Goal: Information Seeking & Learning: Learn about a topic

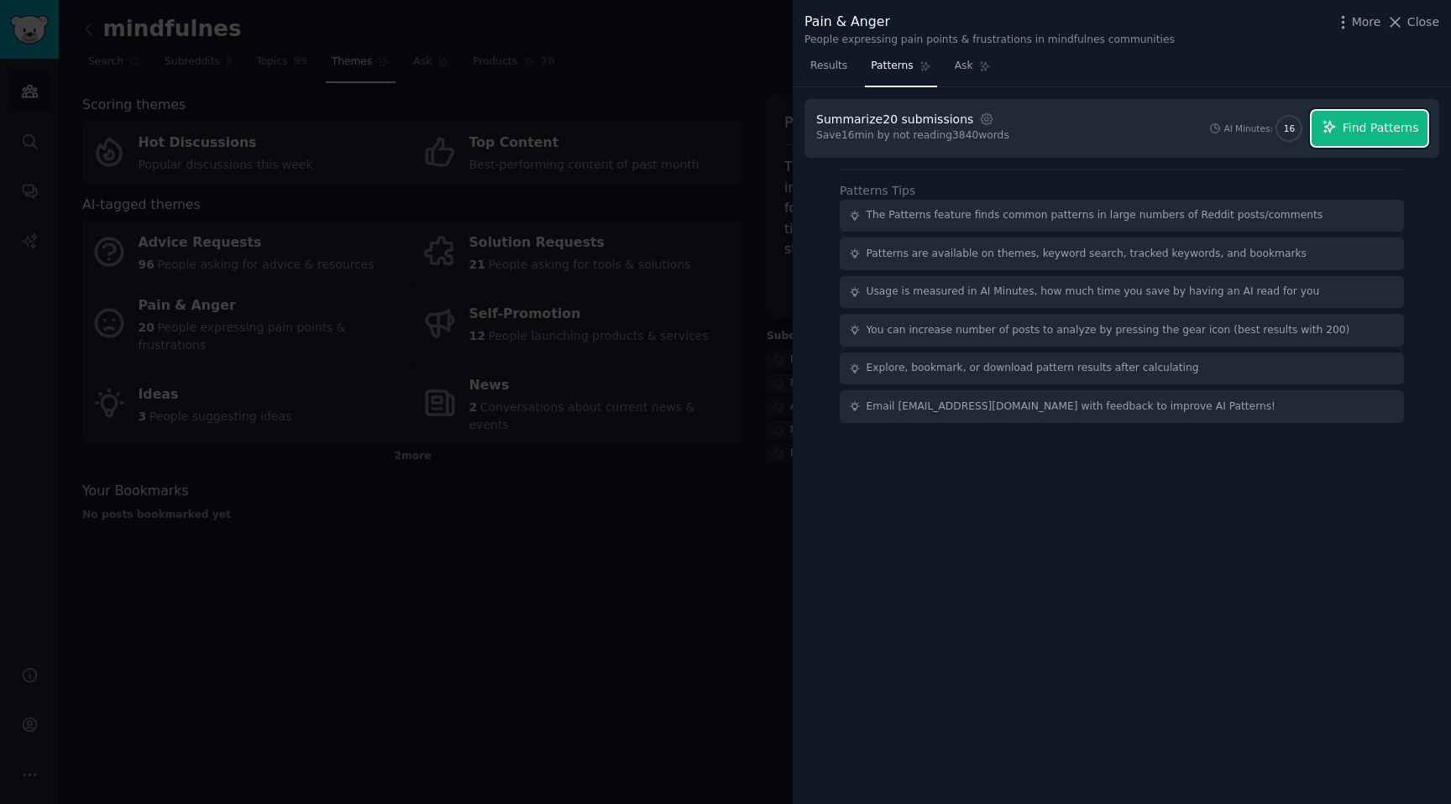
click at [1373, 128] on span "Find Patterns" at bounding box center [1380, 128] width 76 height 18
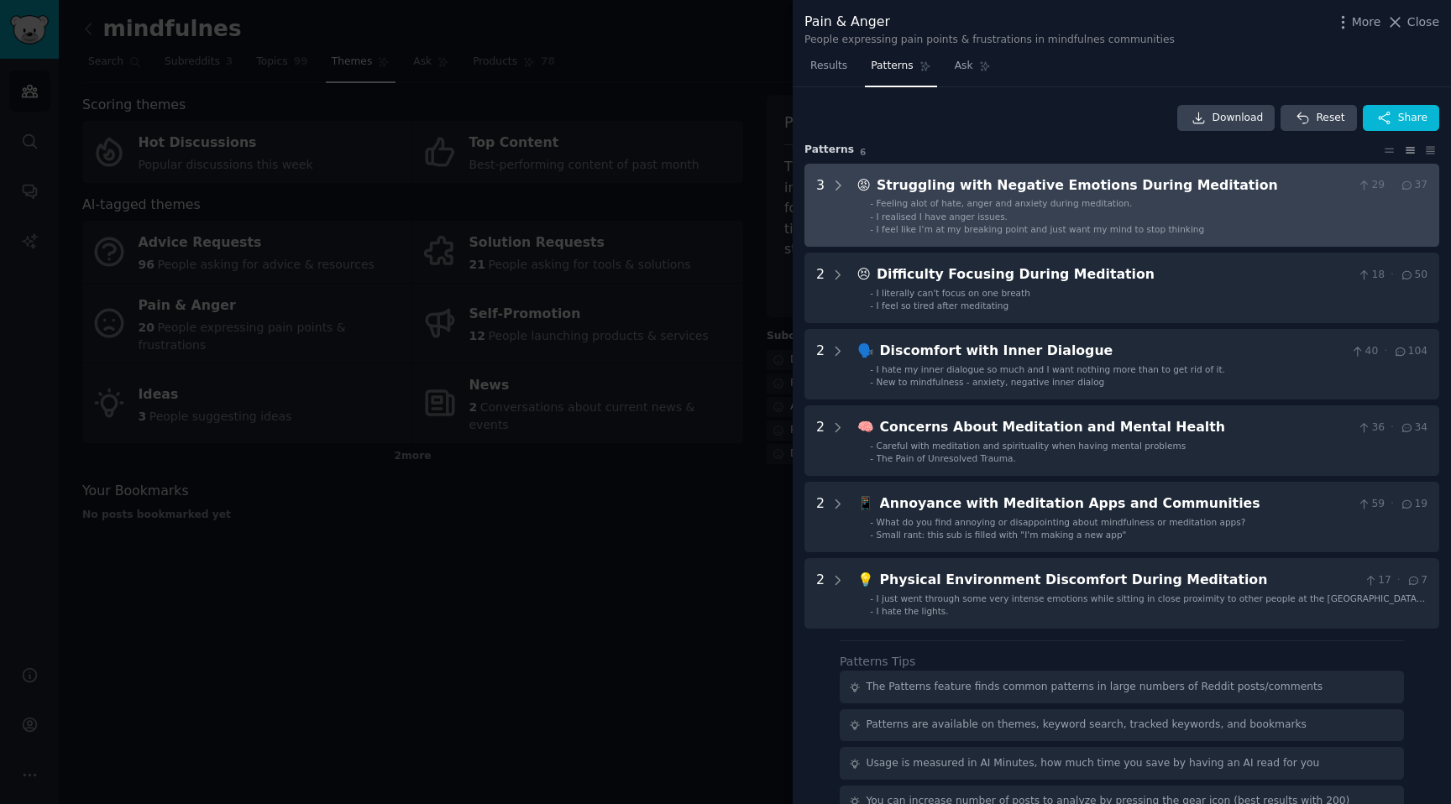
click at [1050, 223] on div "I feel like I’m at my breaking point and just want my mind to stop thinking" at bounding box center [1040, 229] width 328 height 12
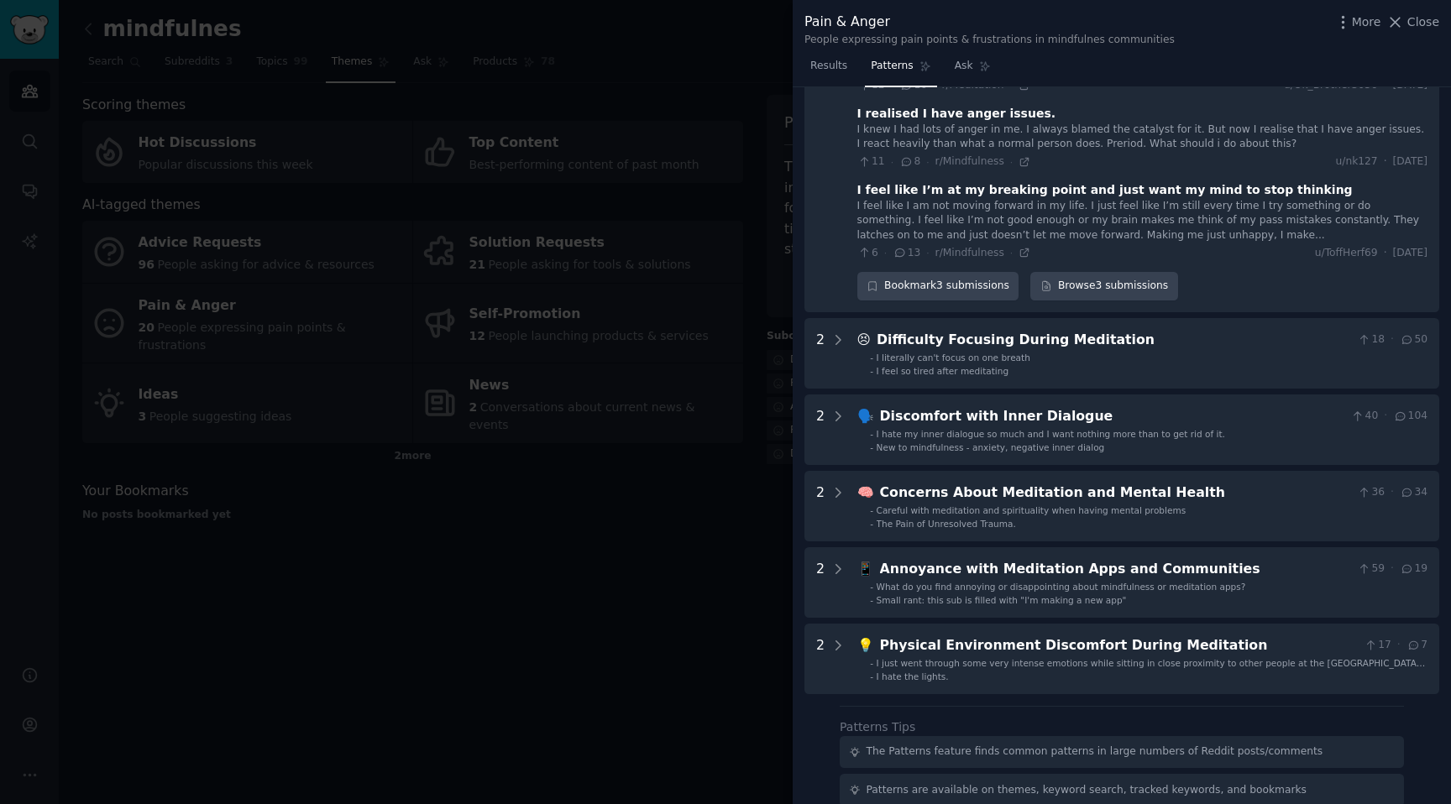
scroll to position [196, 0]
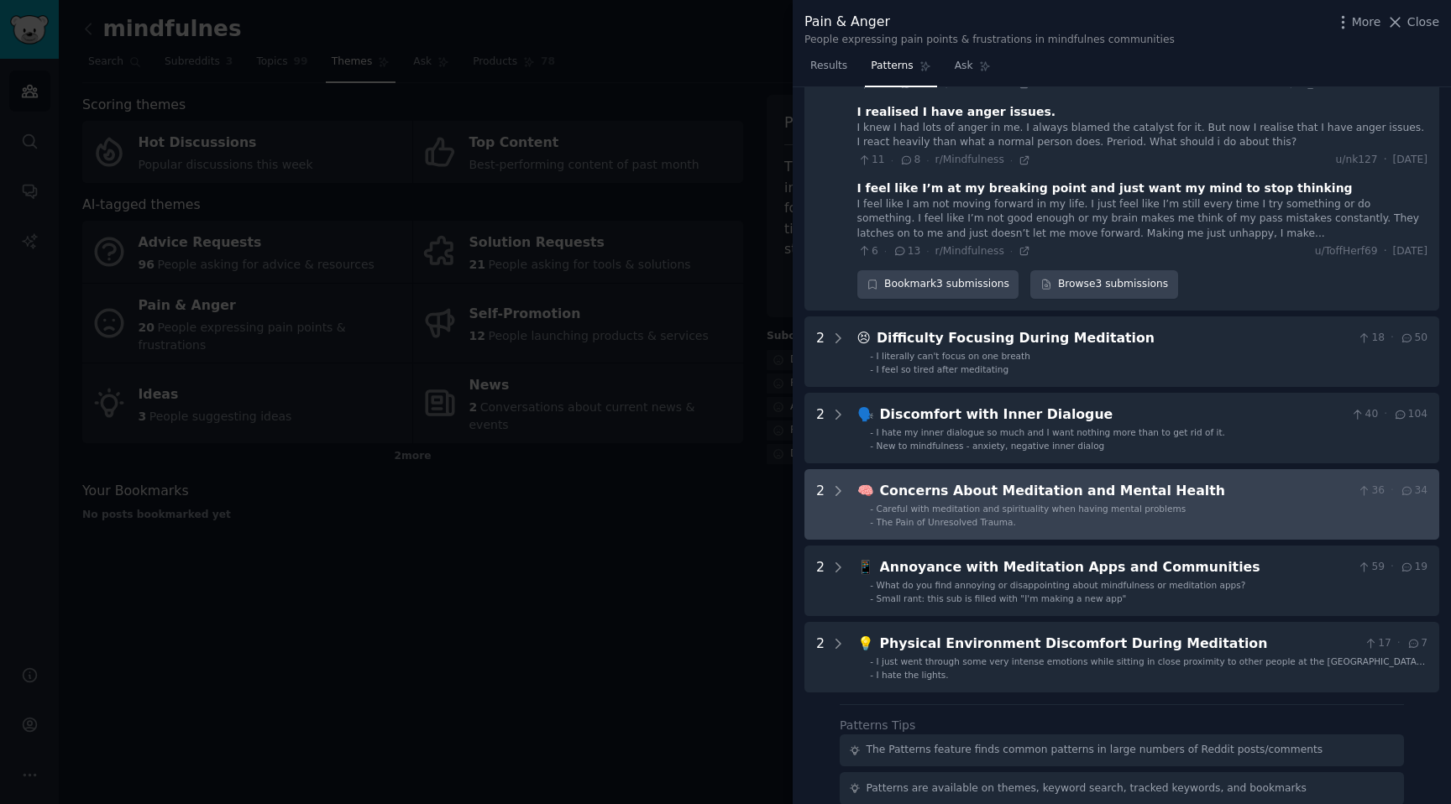
click at [1016, 499] on div "Concerns About Meditation and Mental Health" at bounding box center [1115, 491] width 471 height 21
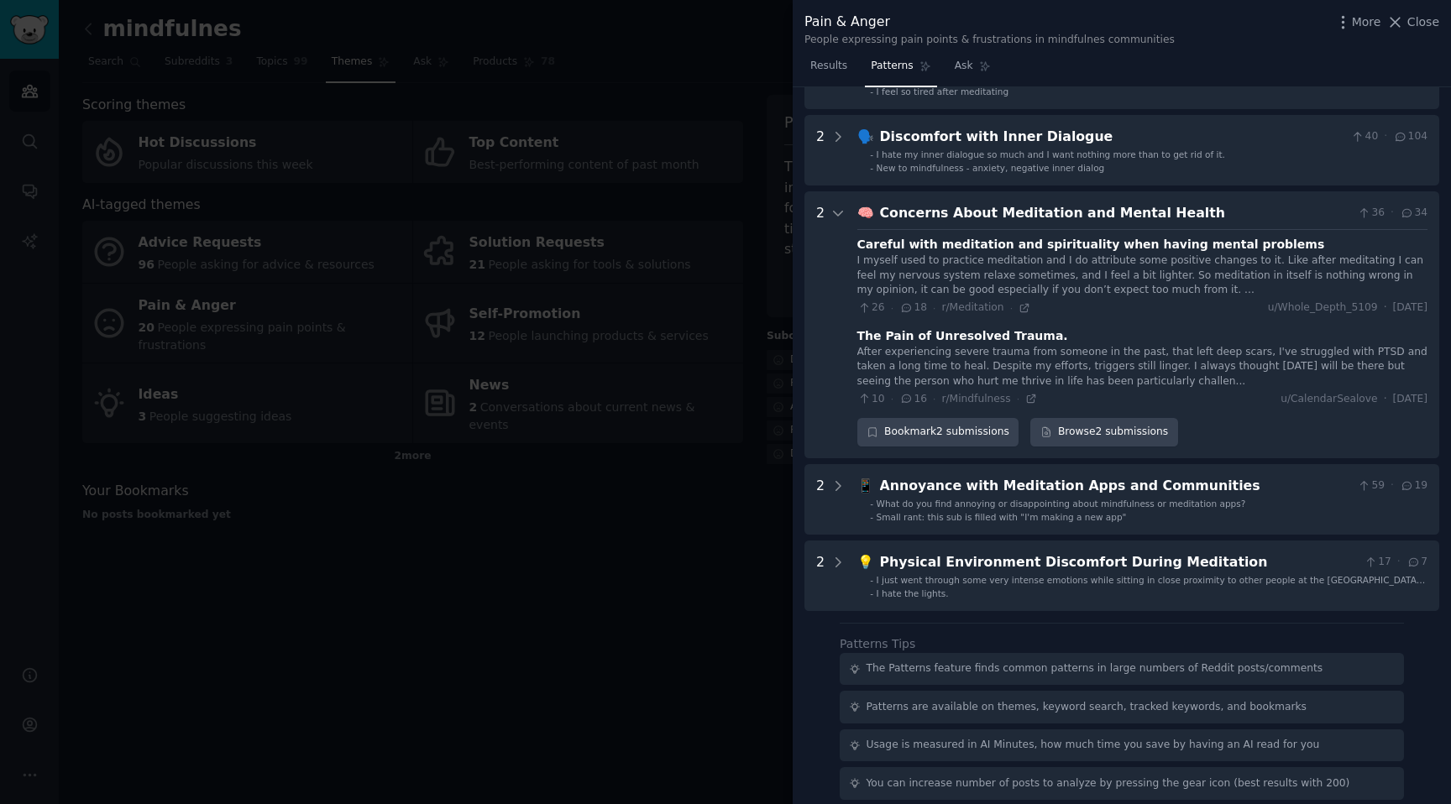
scroll to position [563, 0]
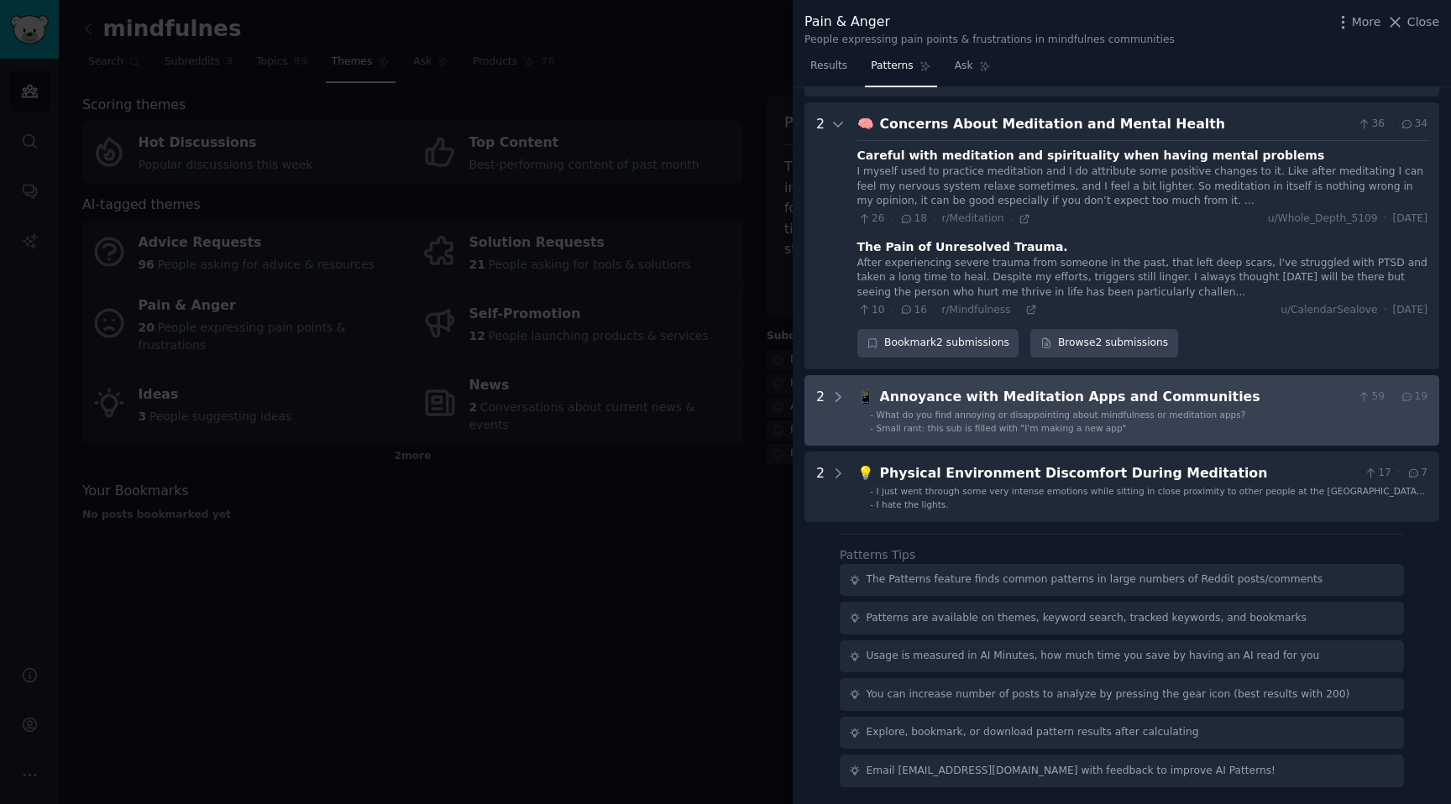
click at [1028, 399] on div "Annoyance with Meditation Apps and Communities" at bounding box center [1115, 397] width 471 height 21
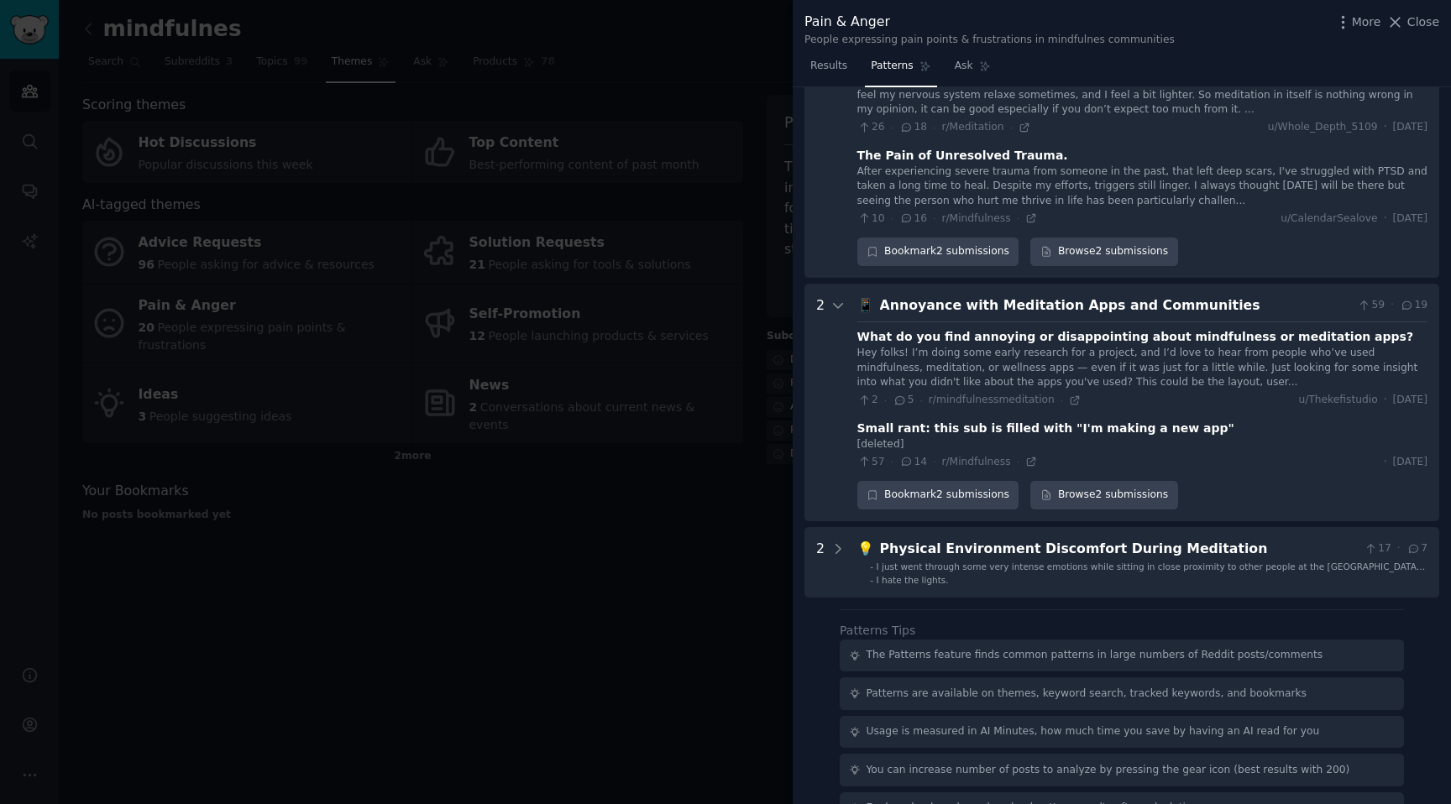
scroll to position [730, 0]
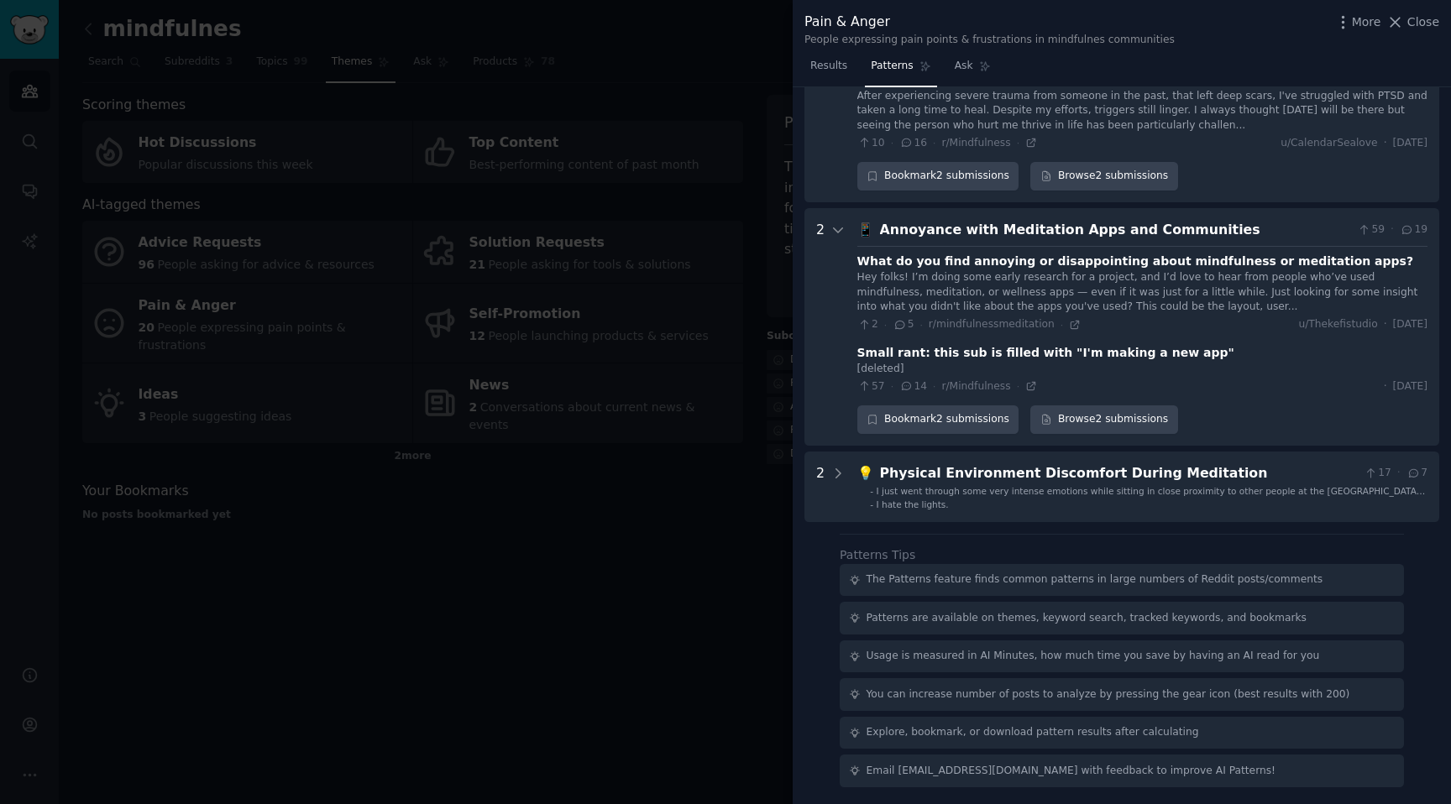
click at [1281, 251] on div "What do you find annoying or disappointing about mindfulness or meditation apps…" at bounding box center [1142, 320] width 570 height 148
click at [1280, 260] on div "What do you find annoying or disappointing about mindfulness or meditation apps?" at bounding box center [1135, 262] width 557 height 18
click at [1069, 319] on icon at bounding box center [1075, 325] width 12 height 12
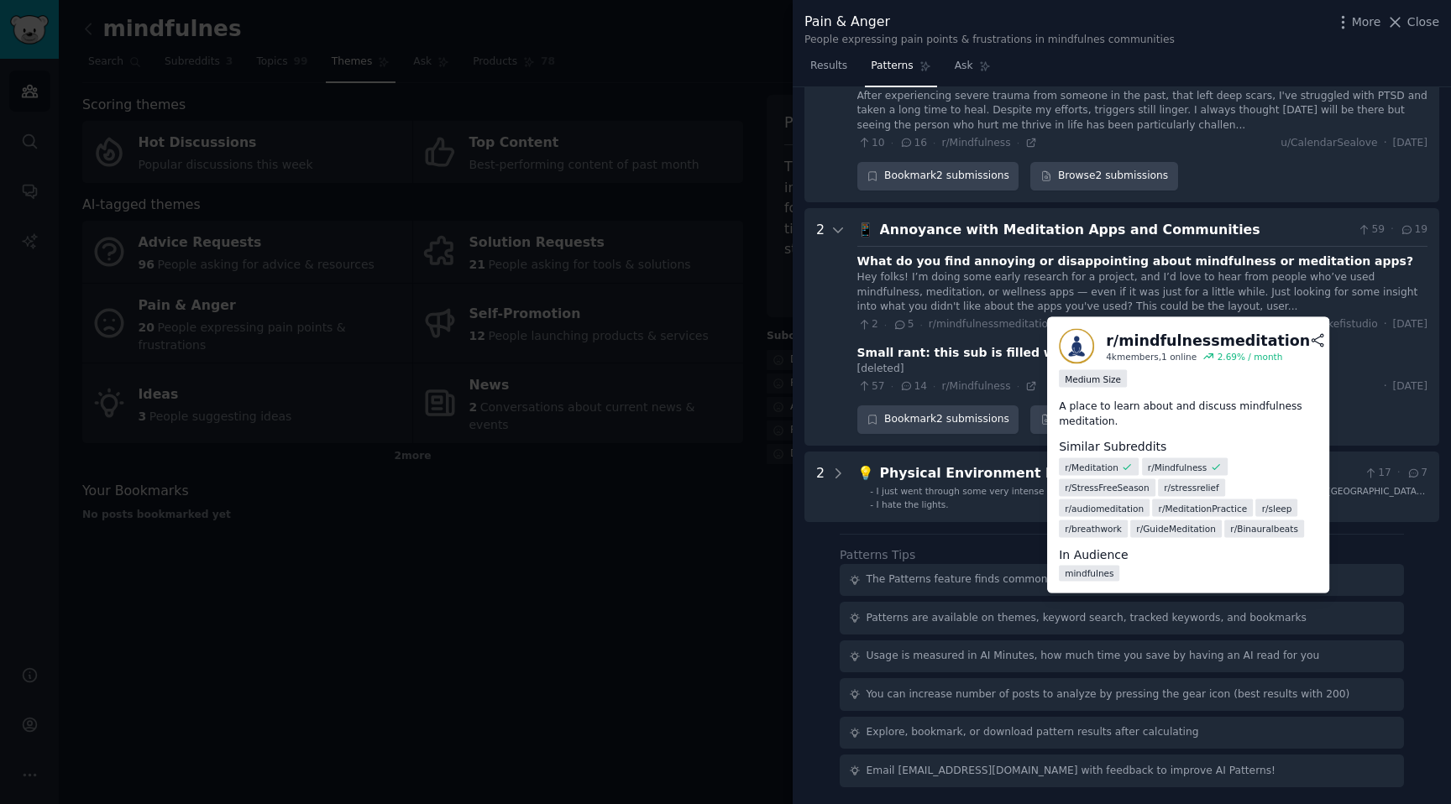
click at [1331, 342] on icon at bounding box center [1338, 340] width 15 height 15
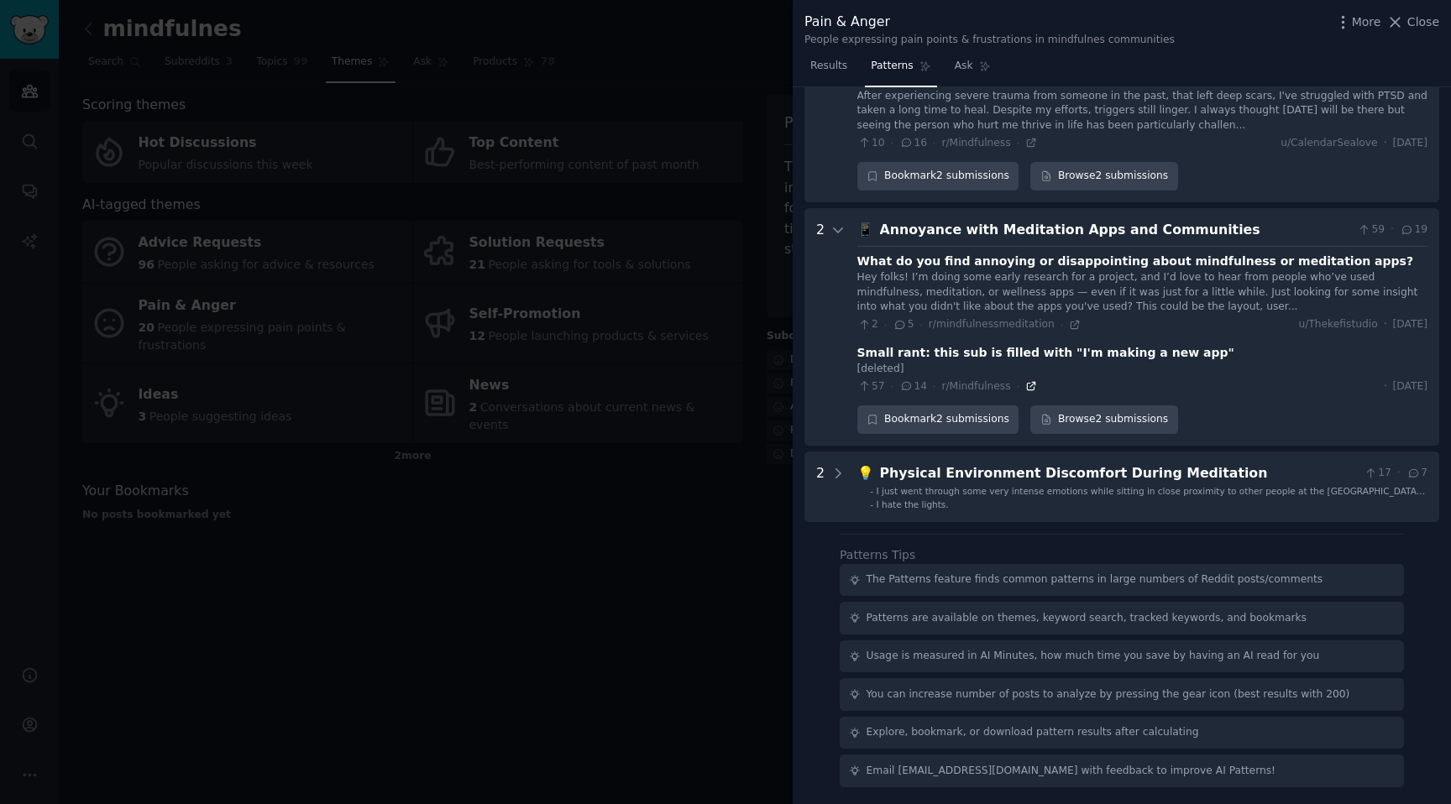
click at [1027, 384] on icon at bounding box center [1031, 386] width 12 height 12
click at [641, 367] on div at bounding box center [725, 402] width 1451 height 804
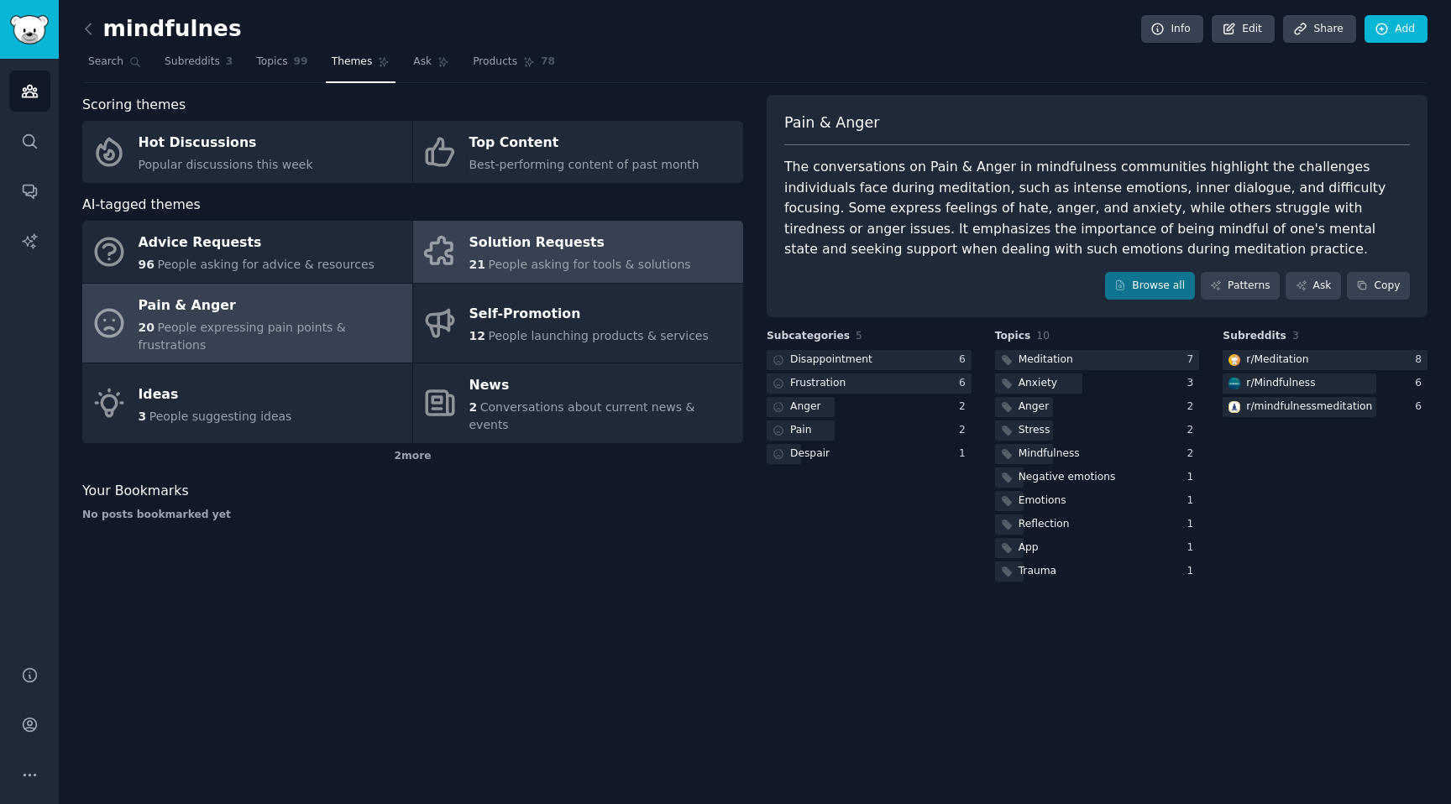
click at [584, 258] on span "People asking for tools & solutions" at bounding box center [589, 264] width 202 height 13
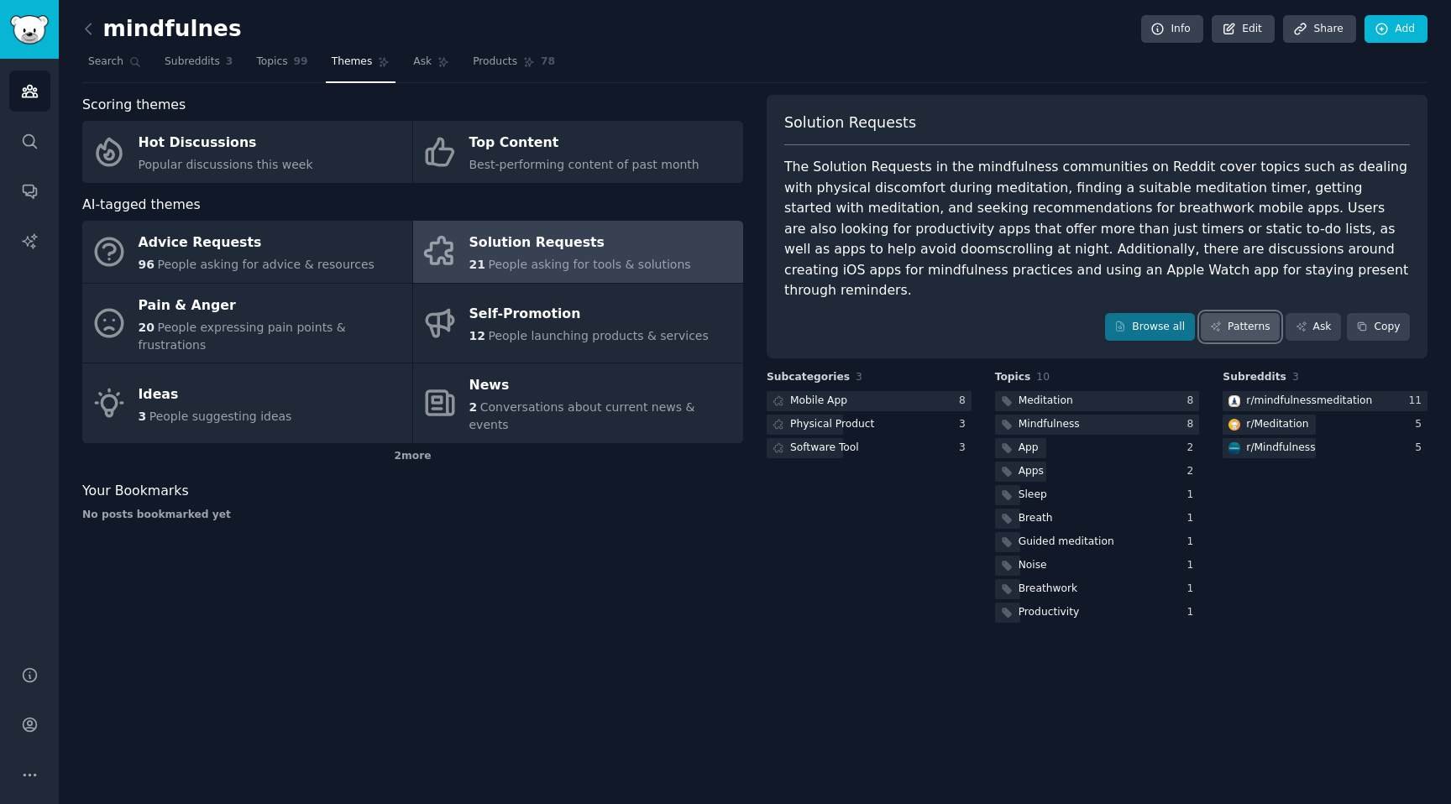
click at [1222, 313] on link "Patterns" at bounding box center [1239, 327] width 79 height 29
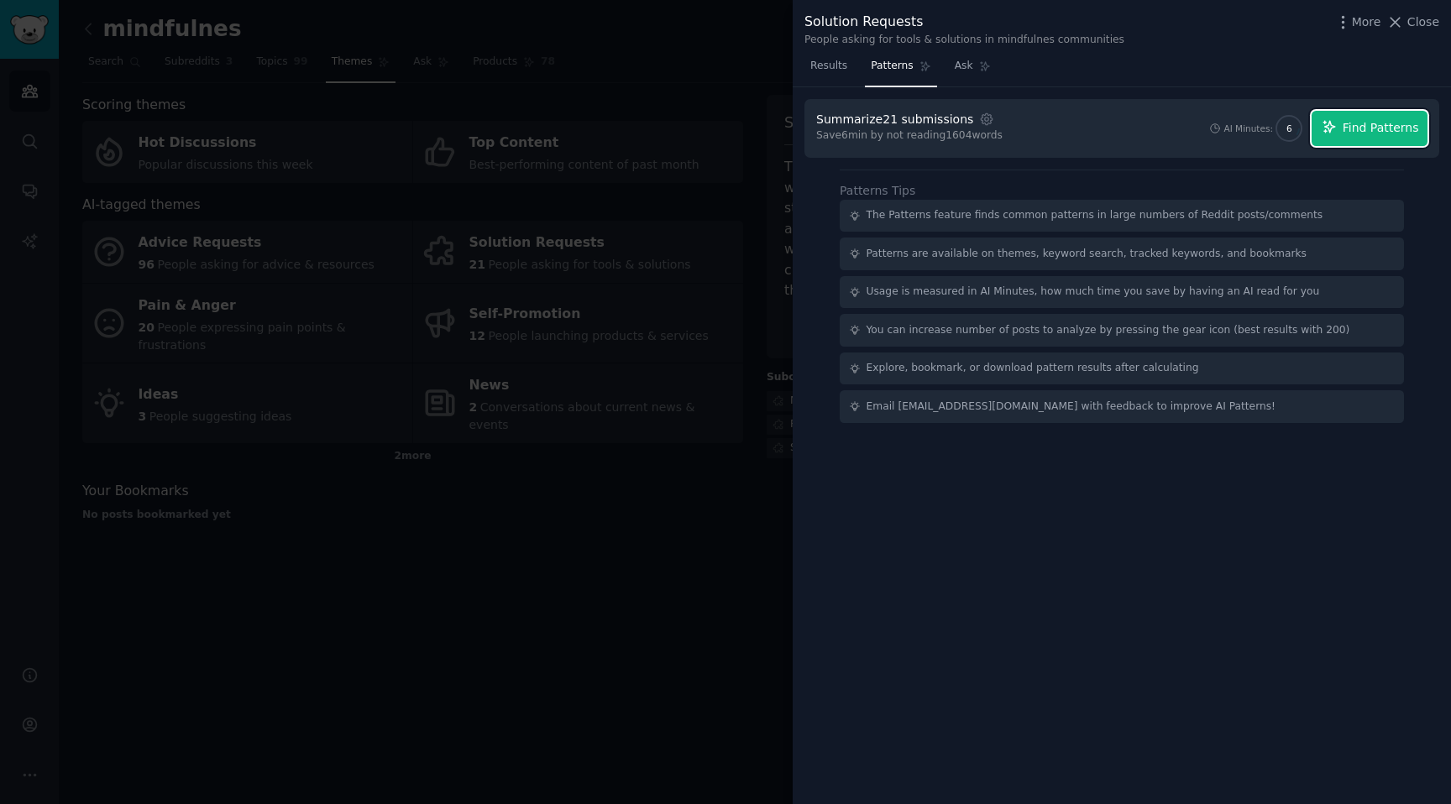
click at [1365, 114] on button "Find Patterns" at bounding box center [1369, 128] width 116 height 35
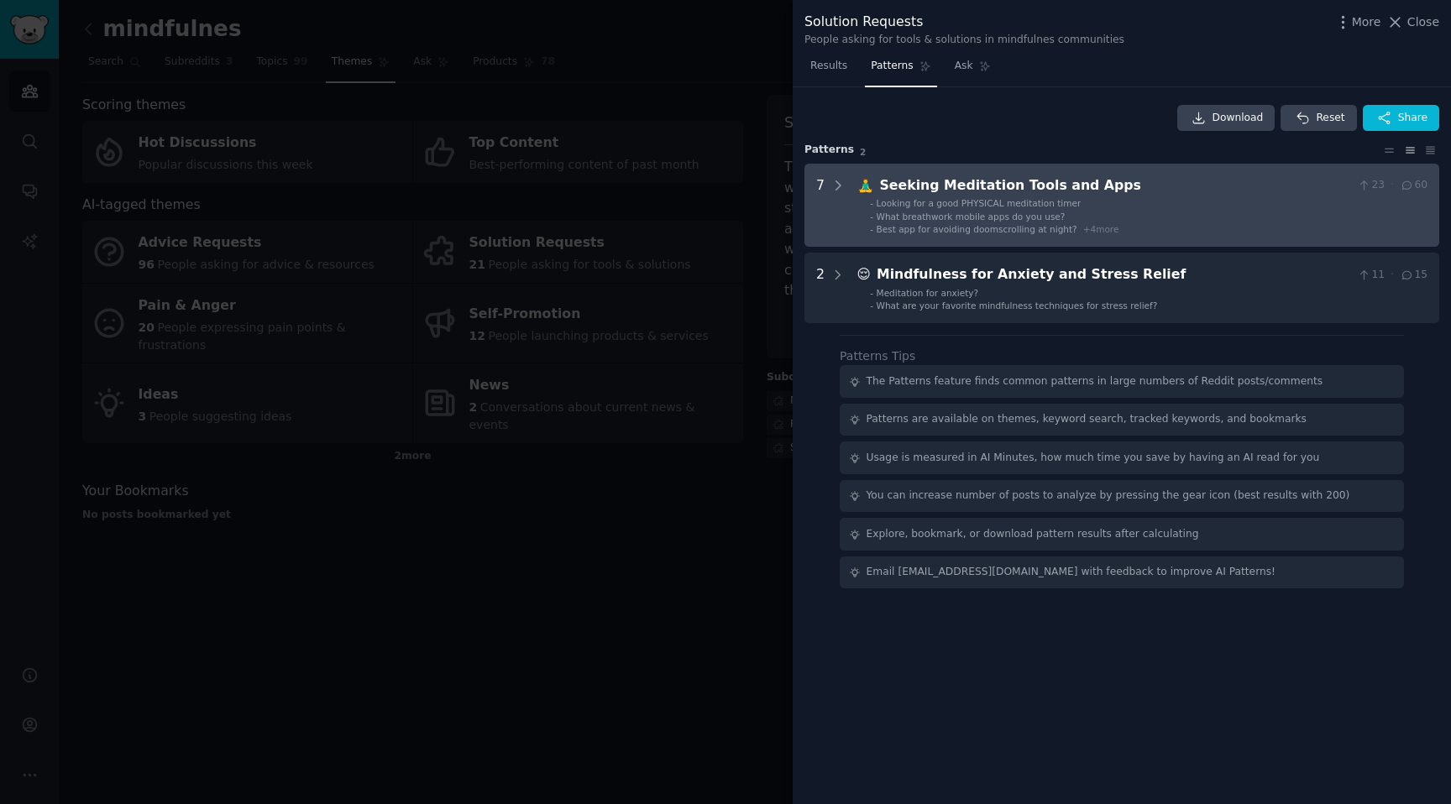
click at [908, 186] on div "Seeking Meditation Tools and Apps" at bounding box center [1115, 185] width 471 height 21
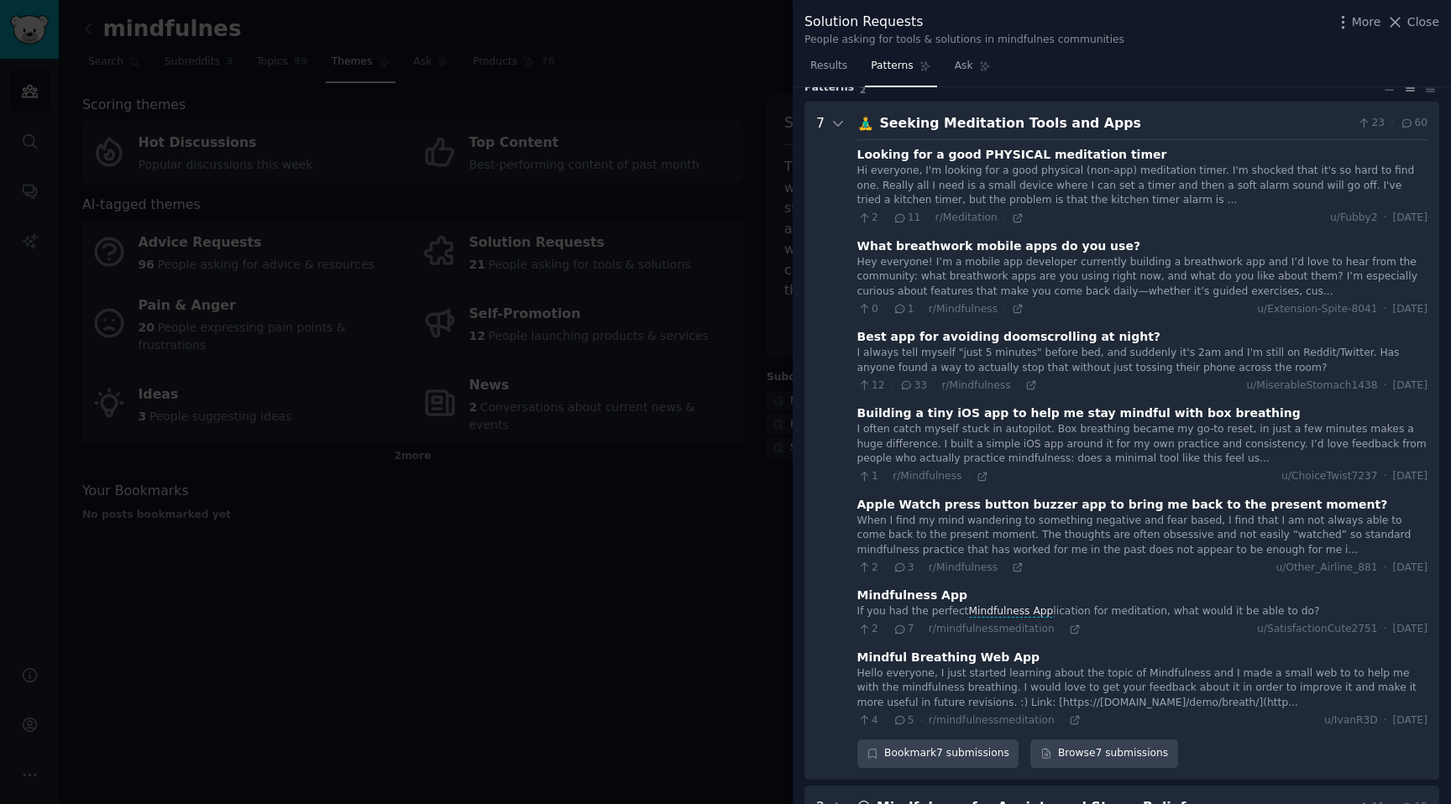
scroll to position [76, 0]
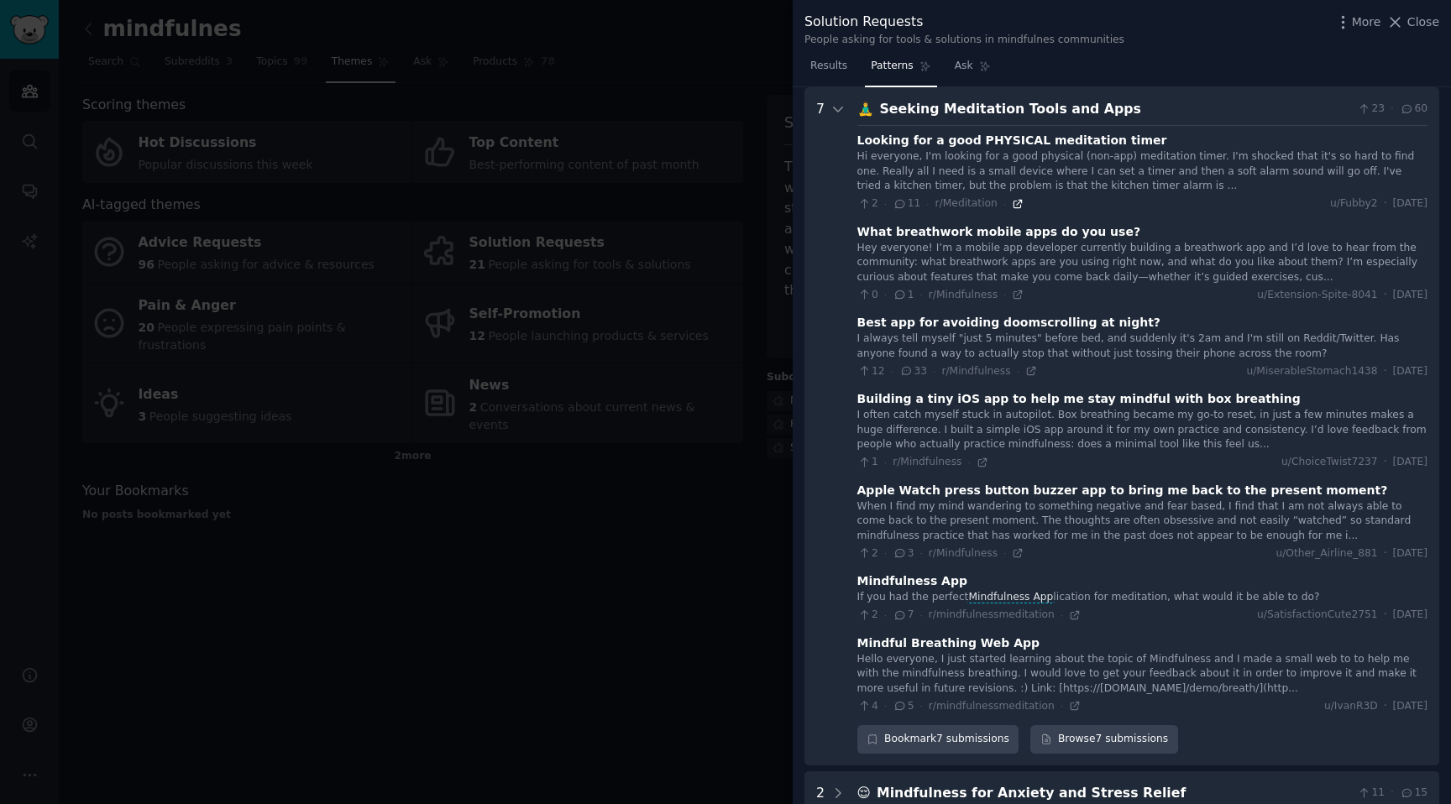
click at [1012, 202] on icon at bounding box center [1018, 204] width 12 height 12
click at [1025, 373] on icon at bounding box center [1031, 371] width 12 height 12
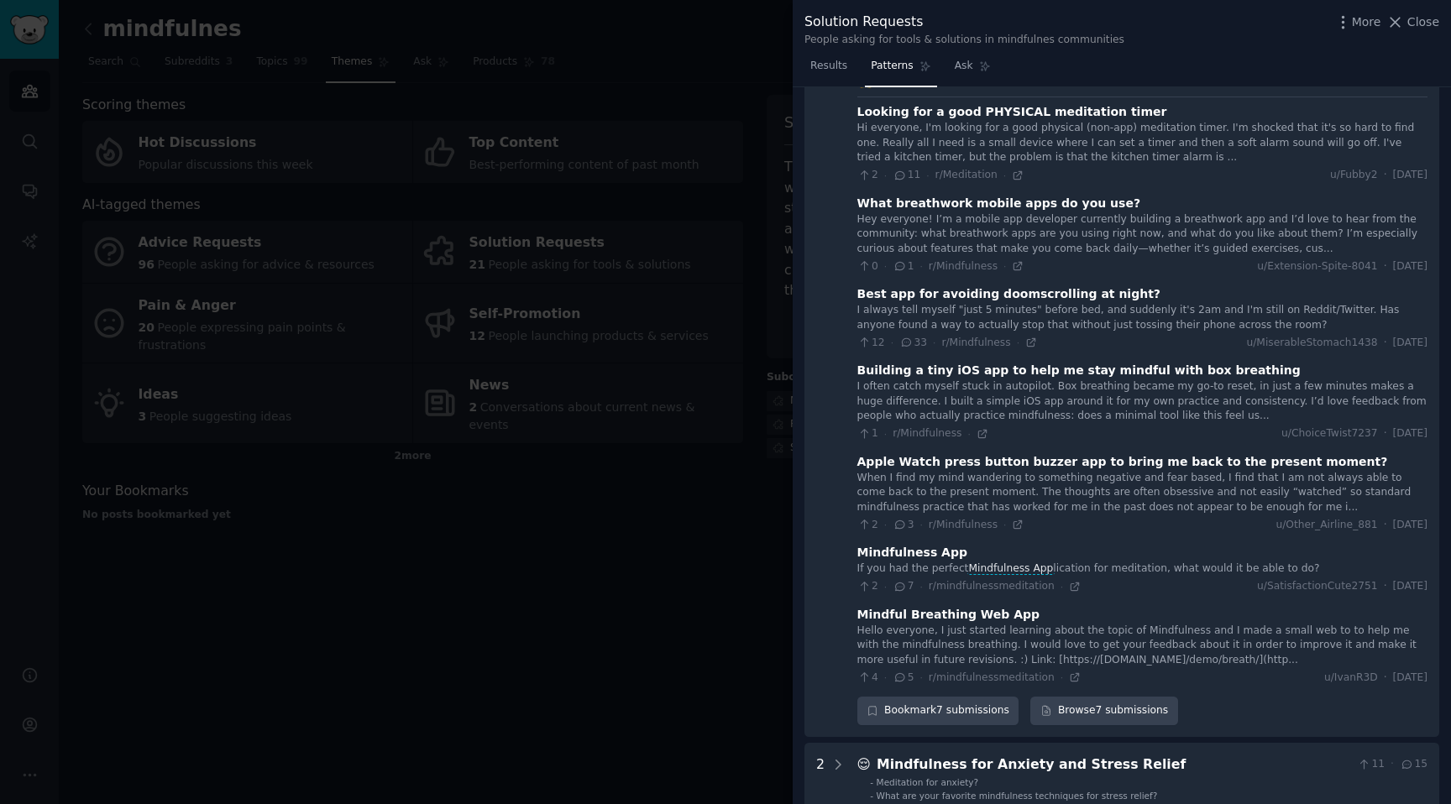
scroll to position [109, 0]
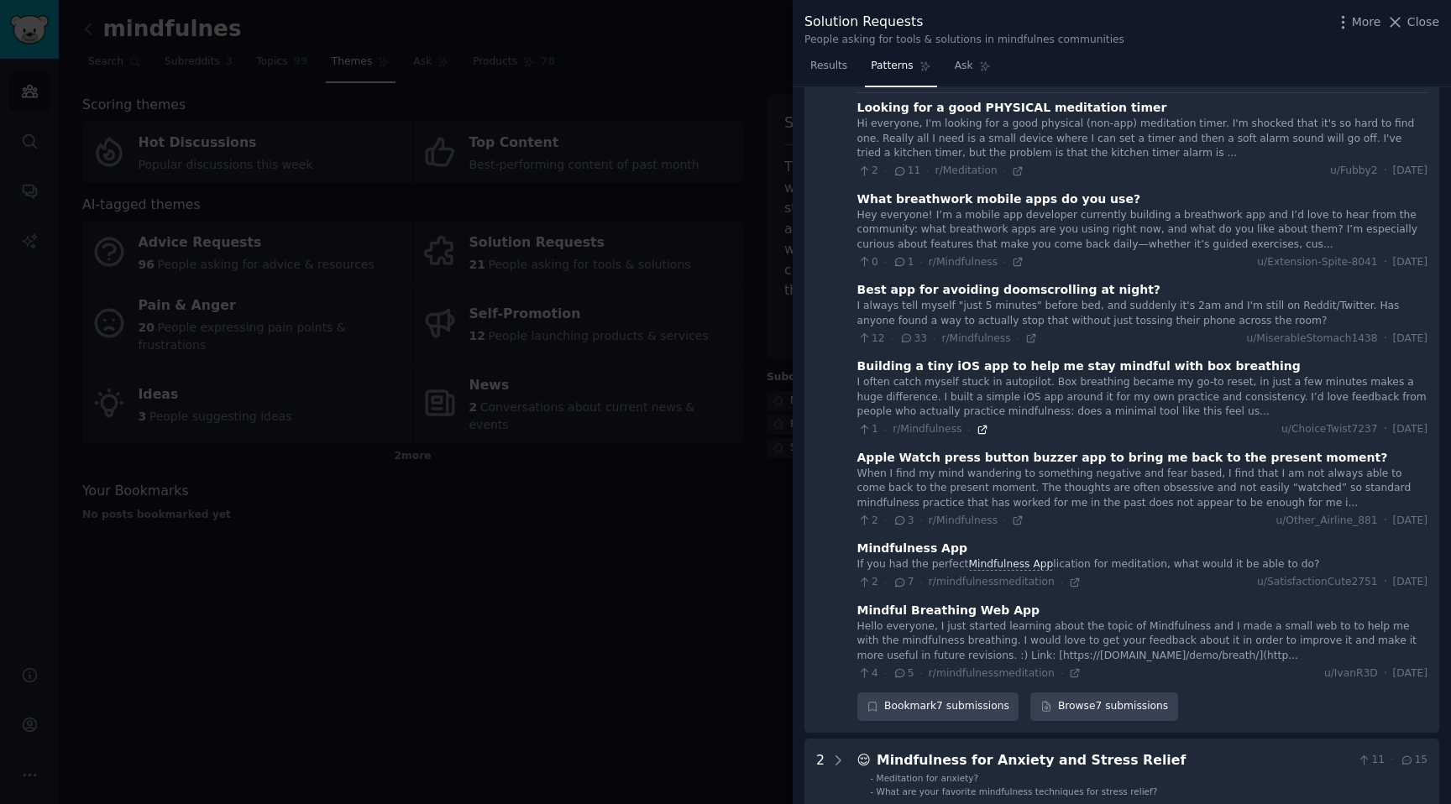
click at [976, 432] on icon at bounding box center [982, 430] width 12 height 12
click at [1071, 675] on icon at bounding box center [1075, 674] width 8 height 8
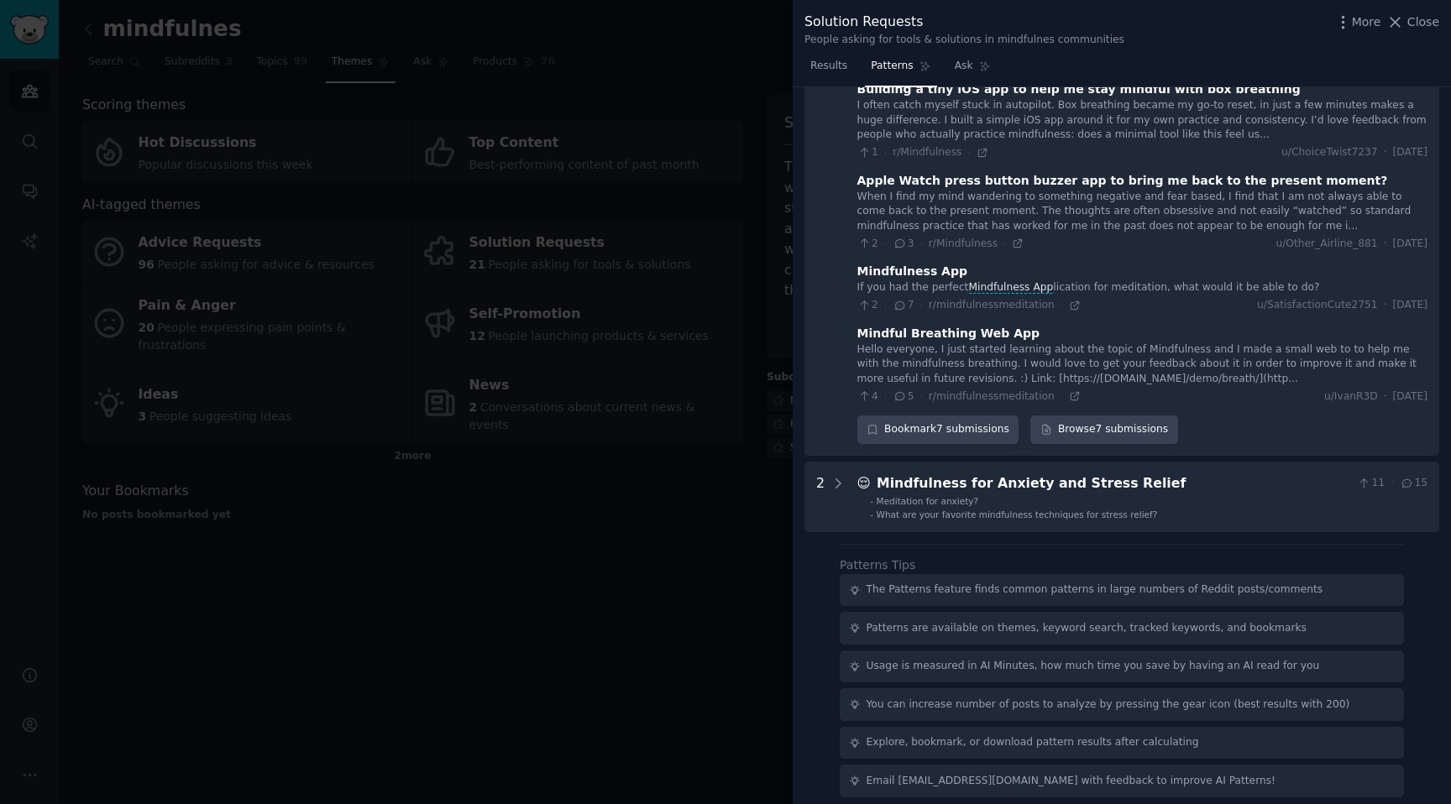
scroll to position [384, 0]
click at [1418, 14] on span "Close" at bounding box center [1423, 22] width 32 height 18
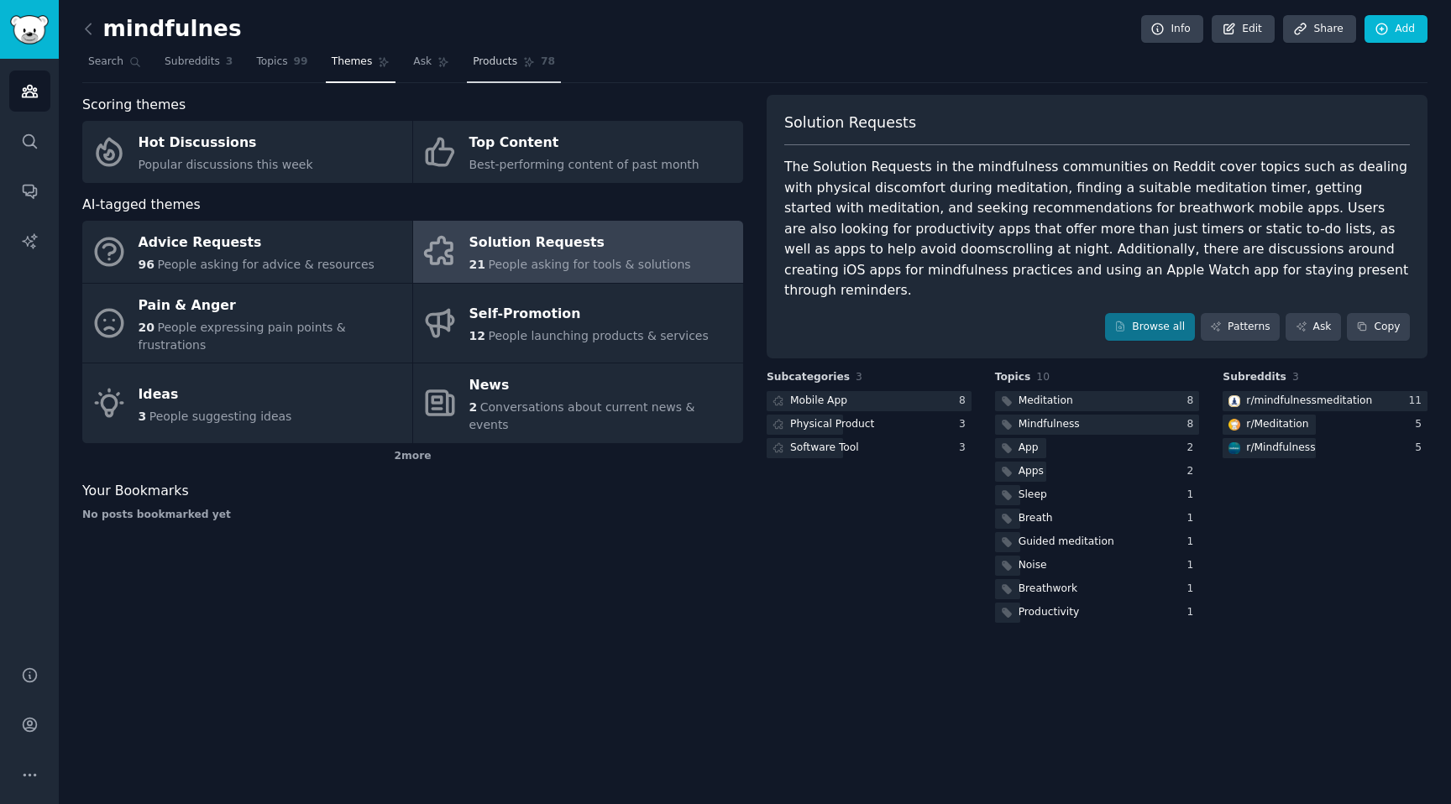
click at [507, 60] on span "Products" at bounding box center [495, 62] width 44 height 15
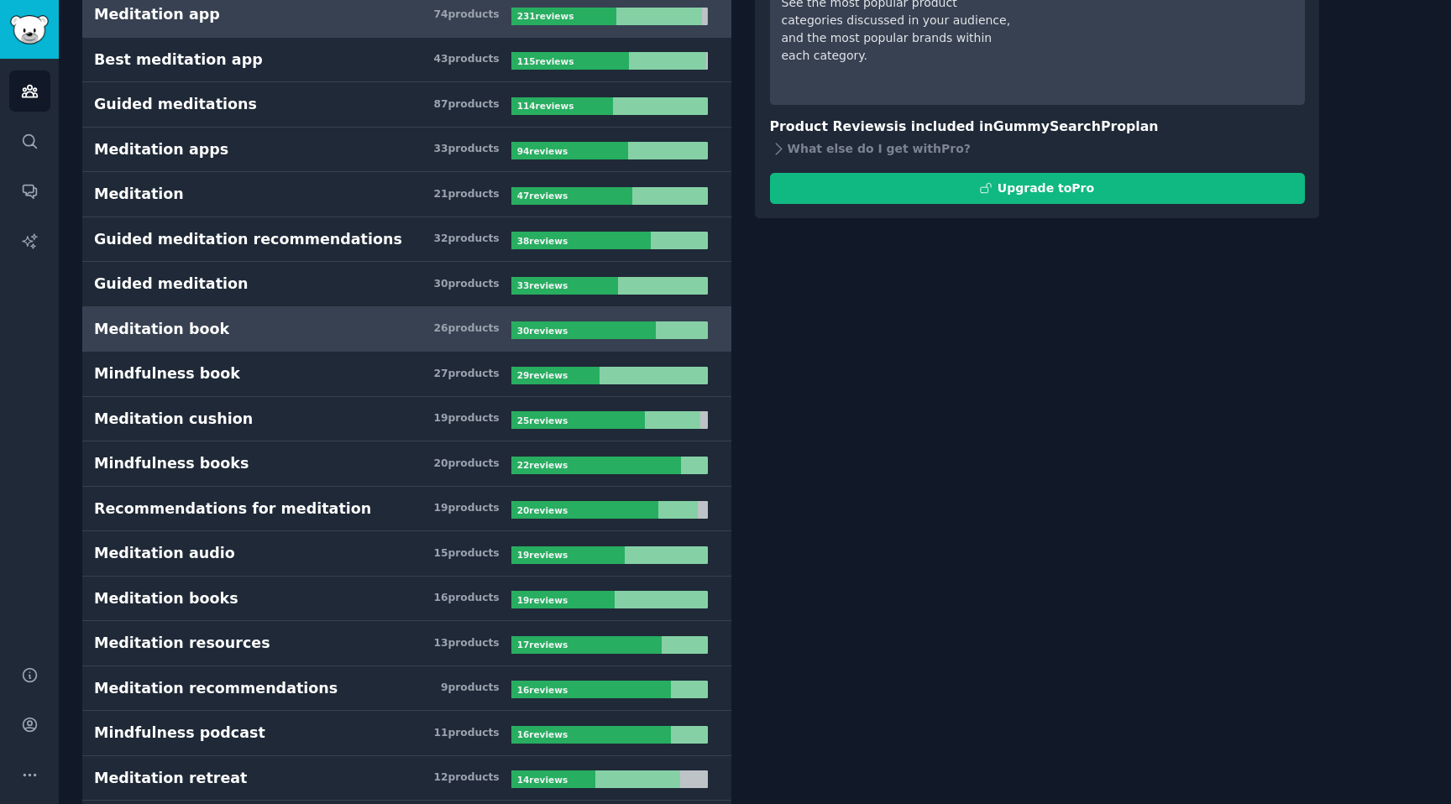
scroll to position [185, 0]
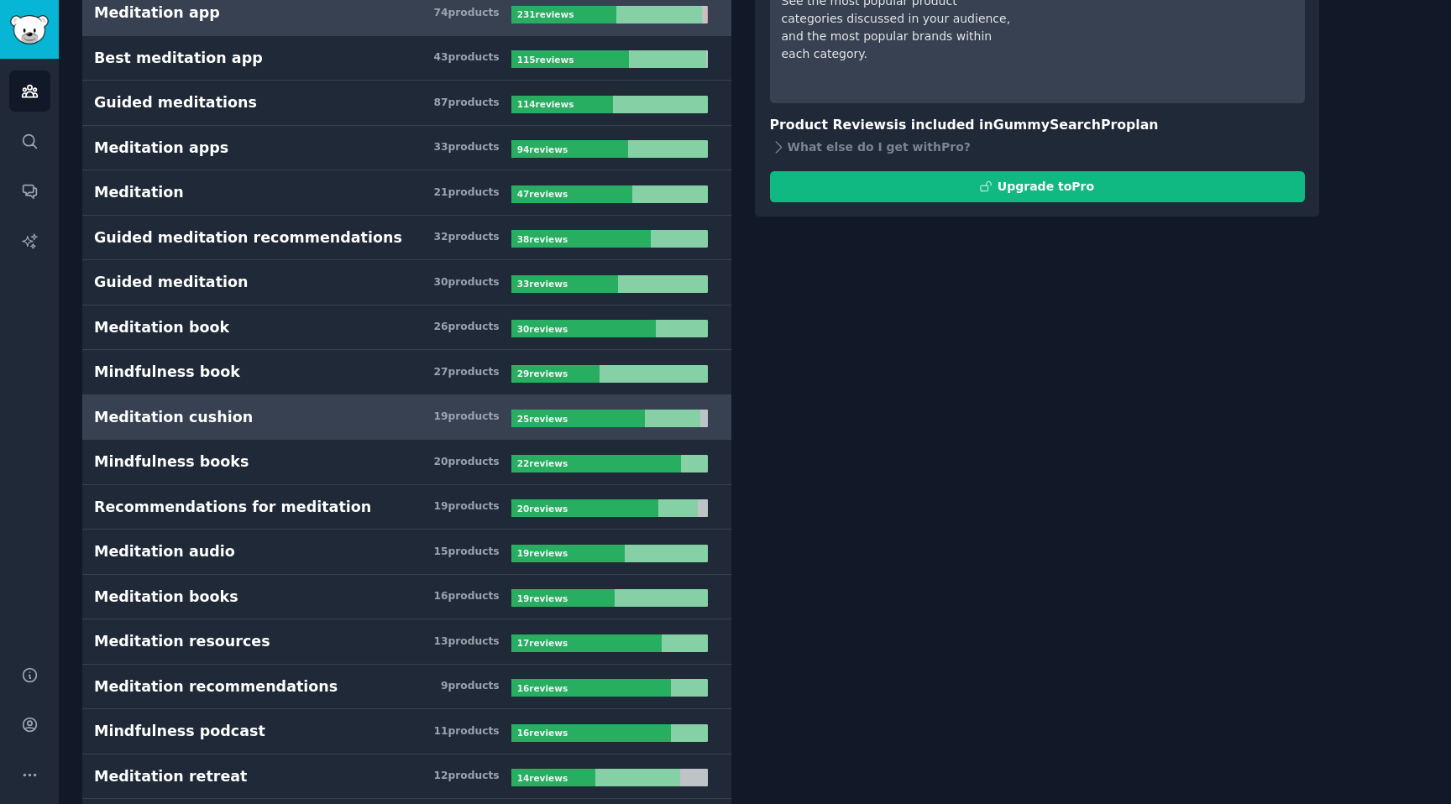
click at [268, 414] on h3 "Meditation cushion 19 product s" at bounding box center [302, 417] width 417 height 21
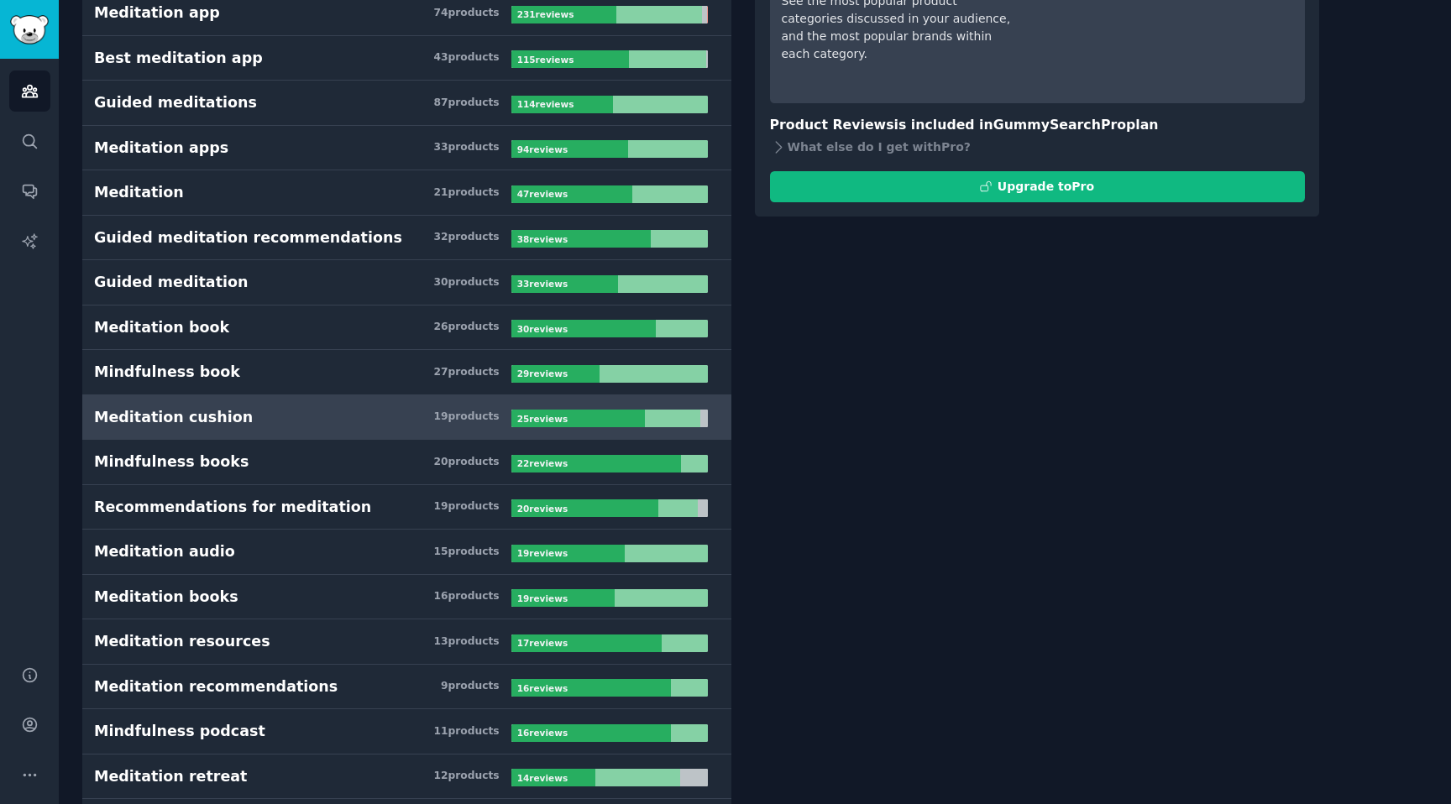
click at [308, 416] on h3 "Meditation cushion 19 product s" at bounding box center [302, 417] width 417 height 21
click at [216, 417] on div "Meditation cushion" at bounding box center [173, 417] width 159 height 21
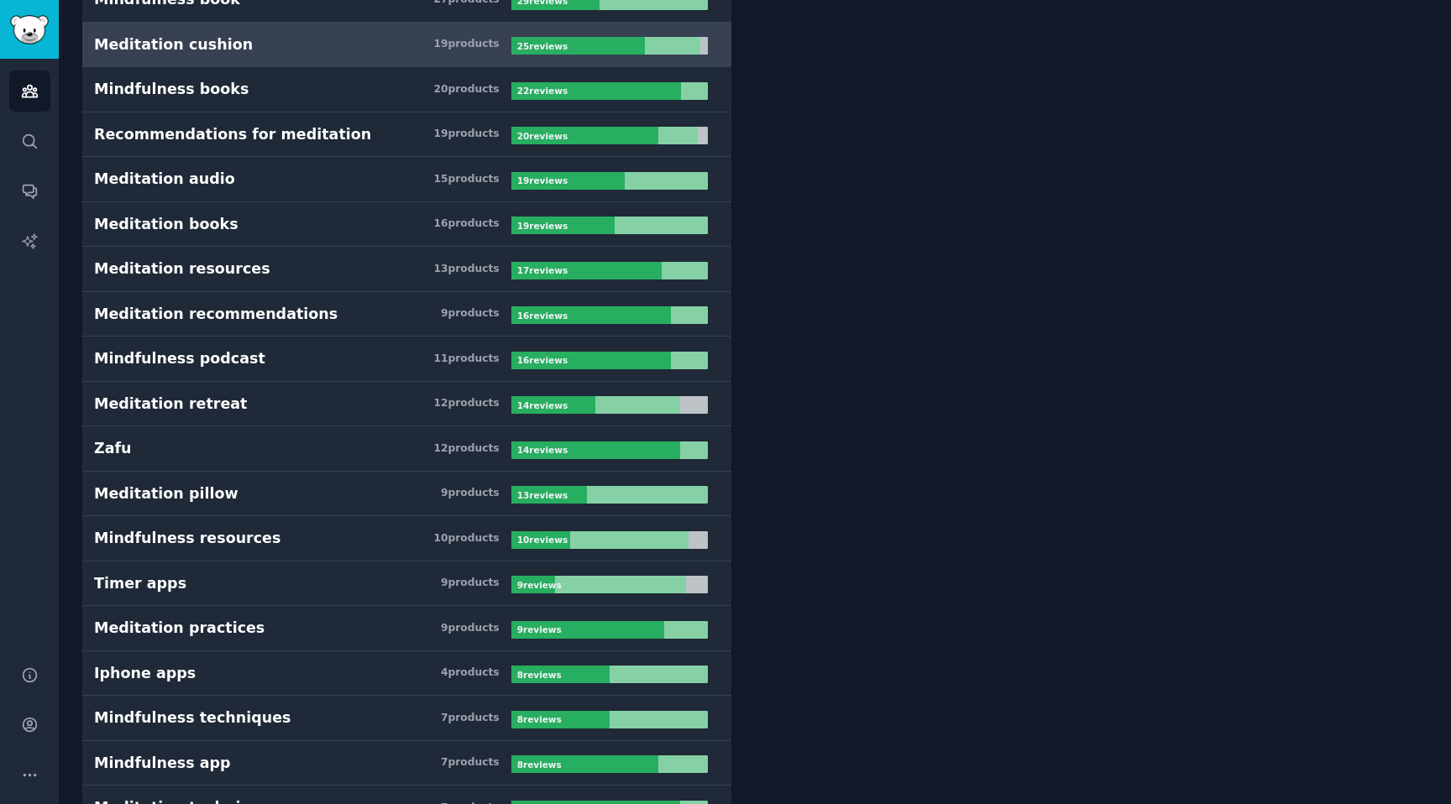
scroll to position [558, 0]
